Goal: Navigation & Orientation: Find specific page/section

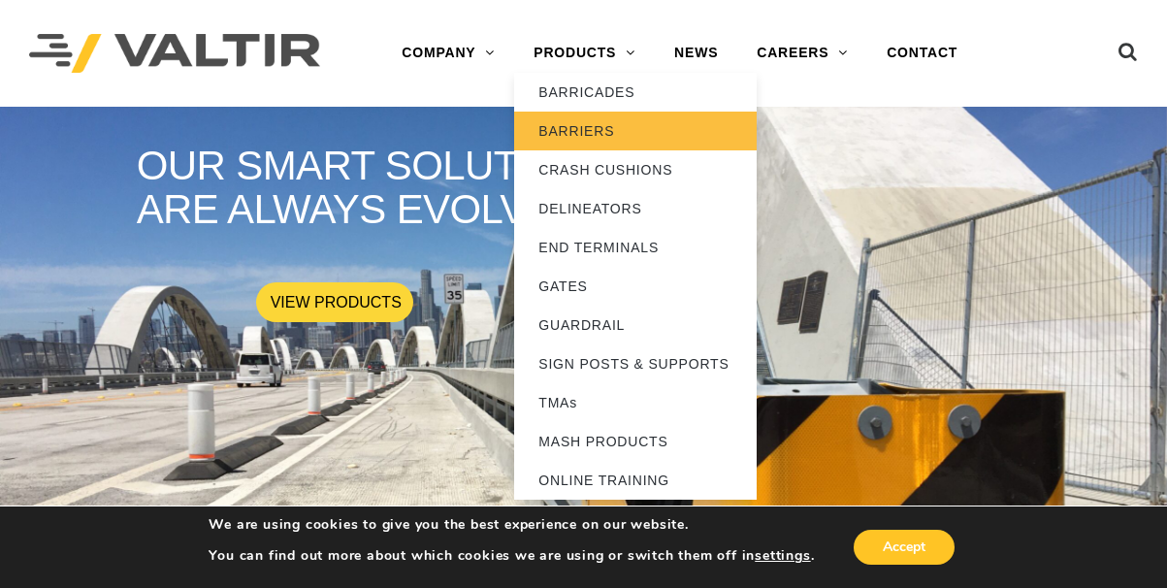
click at [639, 134] on link "BARRIERS" at bounding box center [635, 131] width 242 height 39
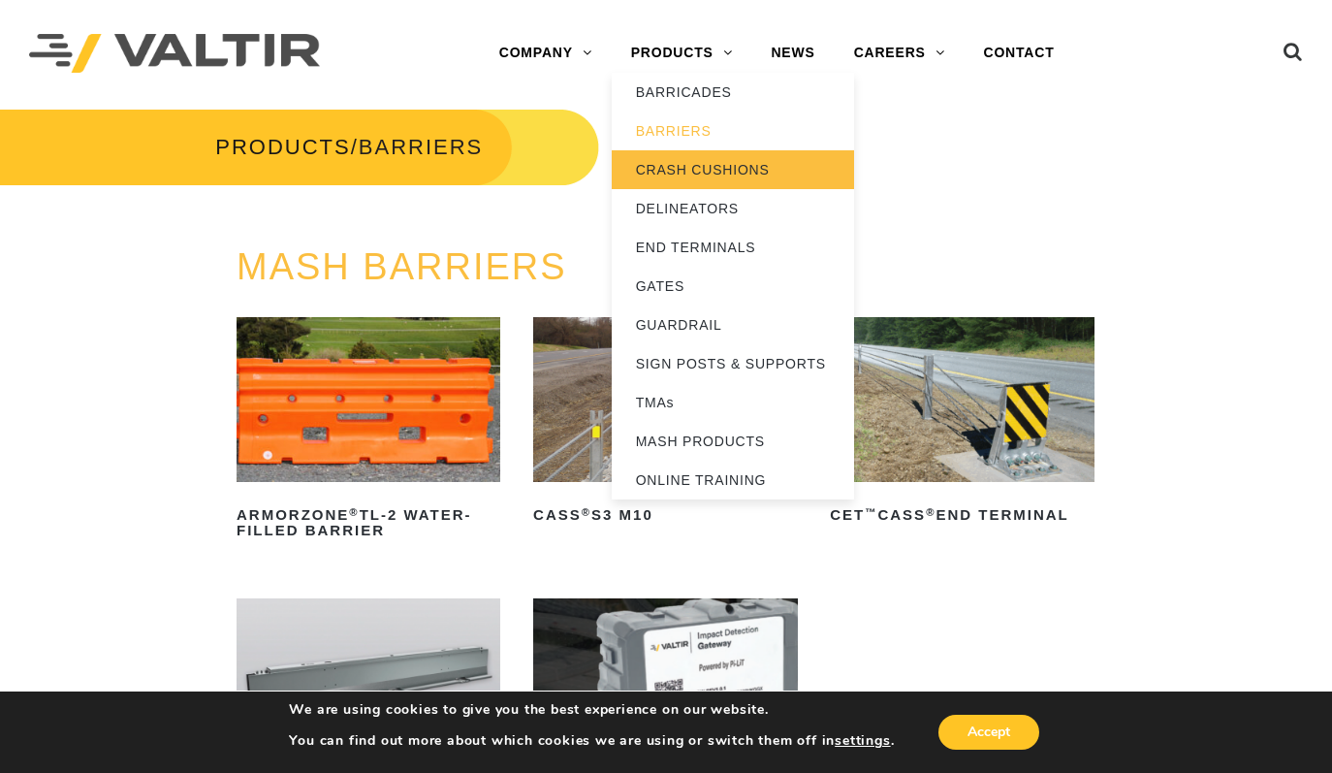
click at [736, 176] on link "CRASH CUSHIONS" at bounding box center [733, 169] width 242 height 39
